Goal: Check status

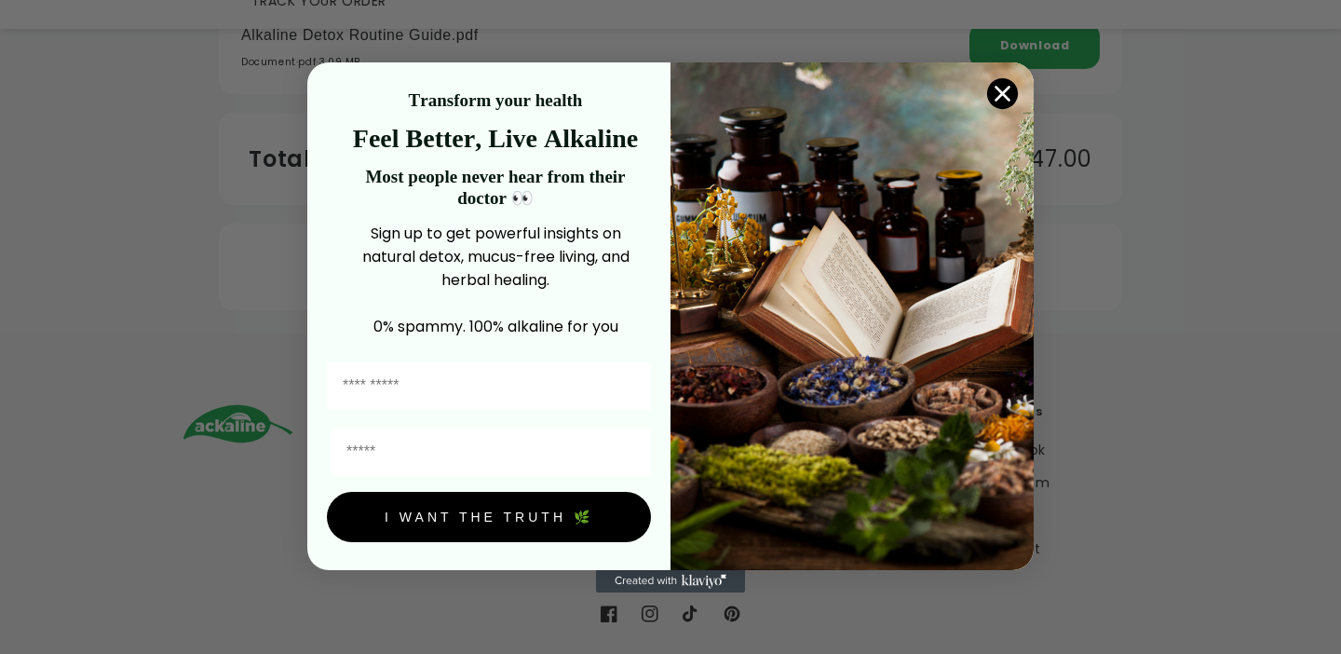
scroll to position [942, 0]
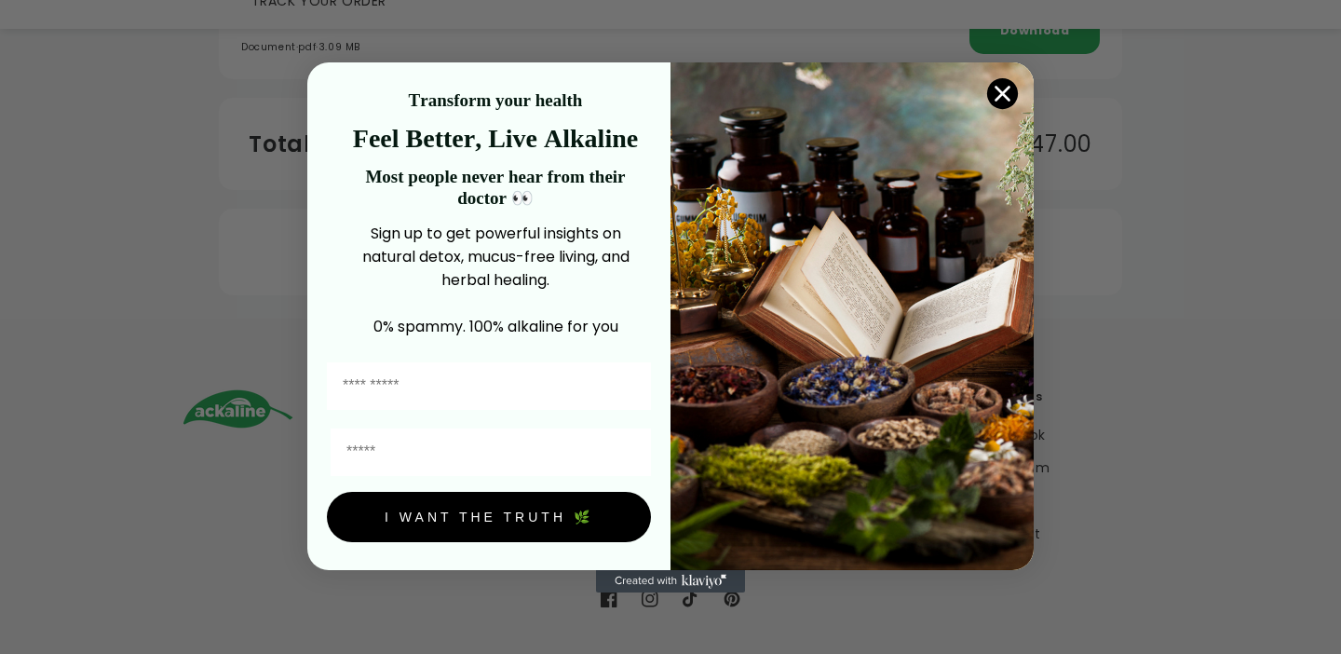
click at [1002, 99] on circle "Close dialog" at bounding box center [1002, 92] width 31 height 31
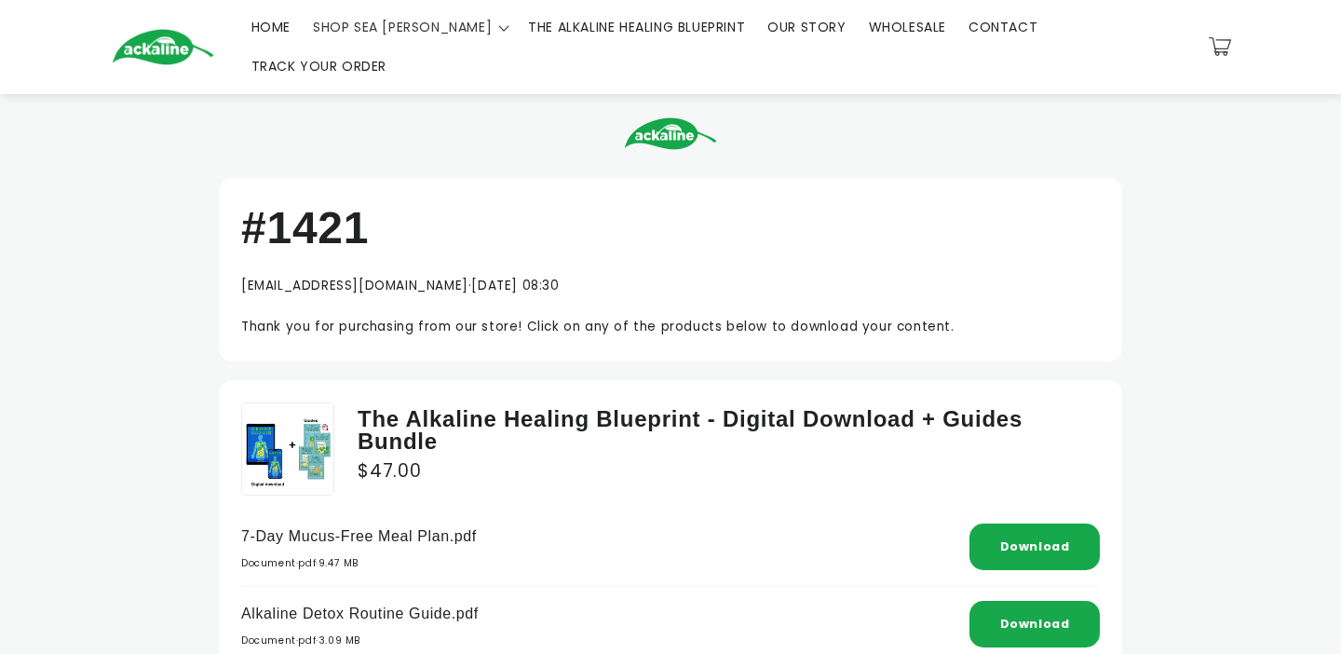
scroll to position [0, 0]
